Goal: Navigation & Orientation: Find specific page/section

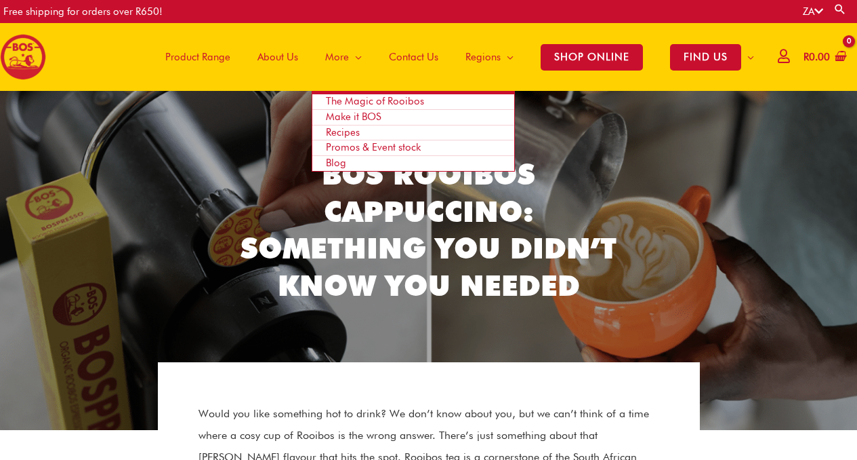
click at [349, 58] on span "Site Navigation" at bounding box center [355, 57] width 13 height 41
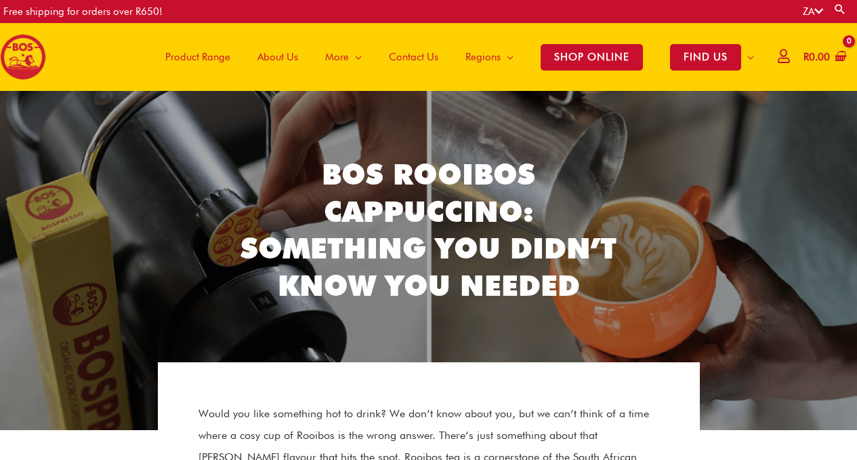
click at [287, 49] on span "About Us" at bounding box center [278, 57] width 41 height 41
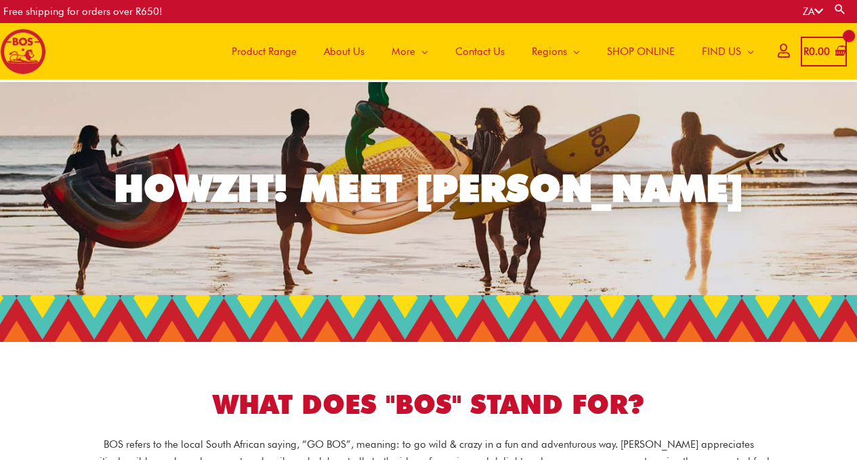
scroll to position [3, 0]
